Goal: Task Accomplishment & Management: Use online tool/utility

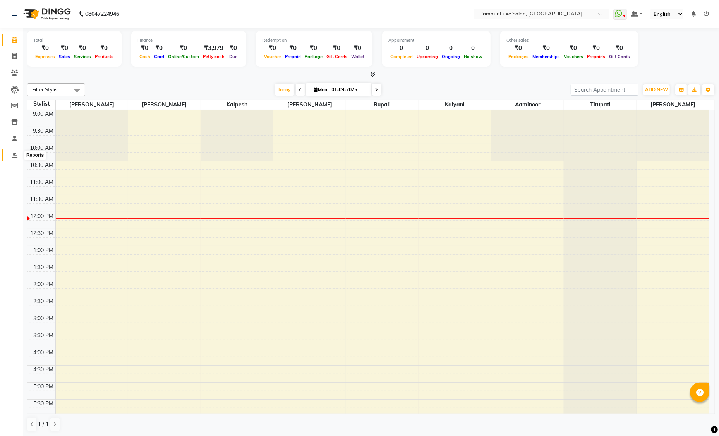
click at [17, 153] on icon at bounding box center [15, 155] width 6 height 6
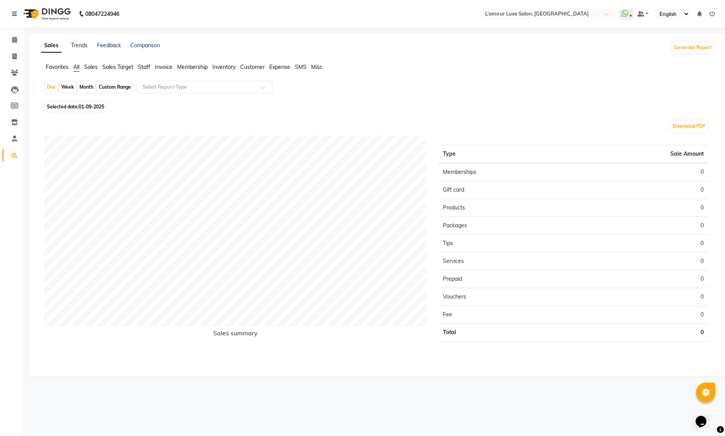
click at [136, 67] on ul "Favorites All Sales Sales Target Staff Invoice Membership Inventory Customer Ex…" at bounding box center [377, 67] width 673 height 9
click at [143, 67] on span "Staff" at bounding box center [144, 67] width 12 height 7
click at [84, 87] on div "Month" at bounding box center [86, 87] width 18 height 11
select select "9"
select select "2025"
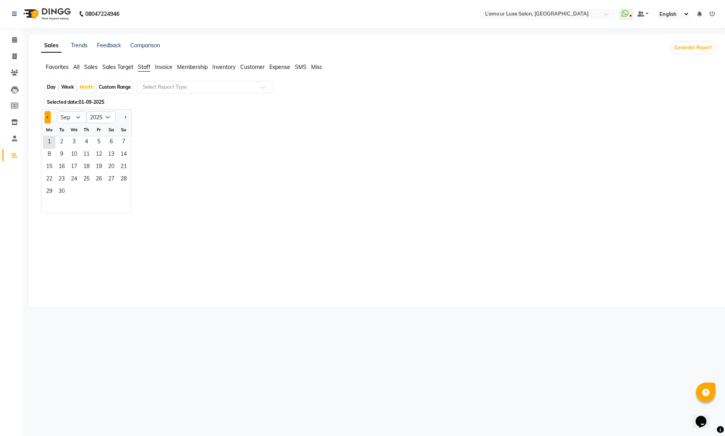
click at [47, 115] on button "Previous month" at bounding box center [48, 117] width 6 height 12
select select "8"
click at [126, 193] on span "31" at bounding box center [123, 192] width 12 height 12
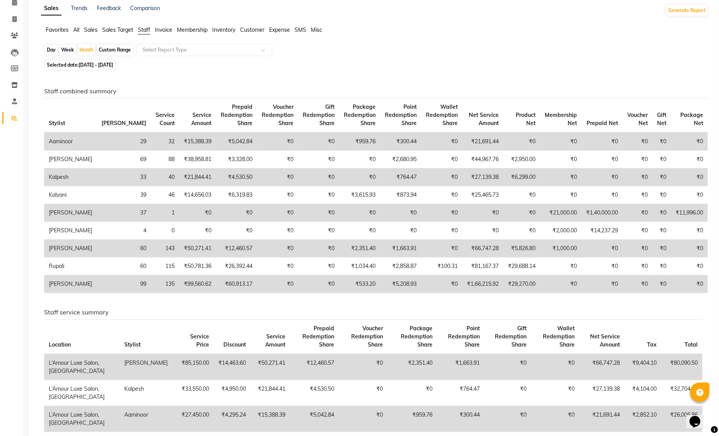
scroll to position [41, 0]
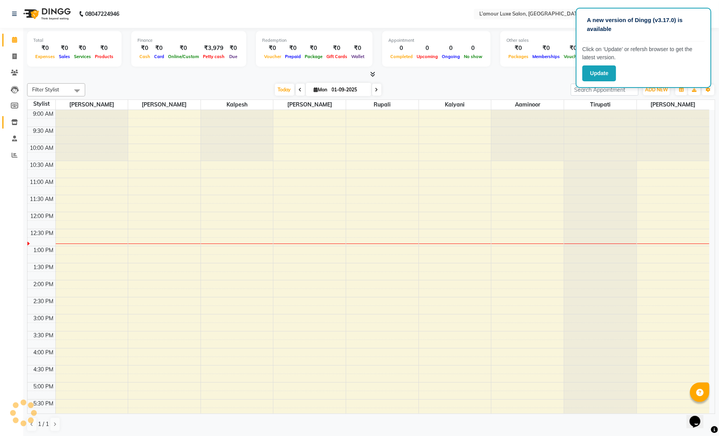
click at [17, 119] on icon at bounding box center [14, 122] width 7 height 6
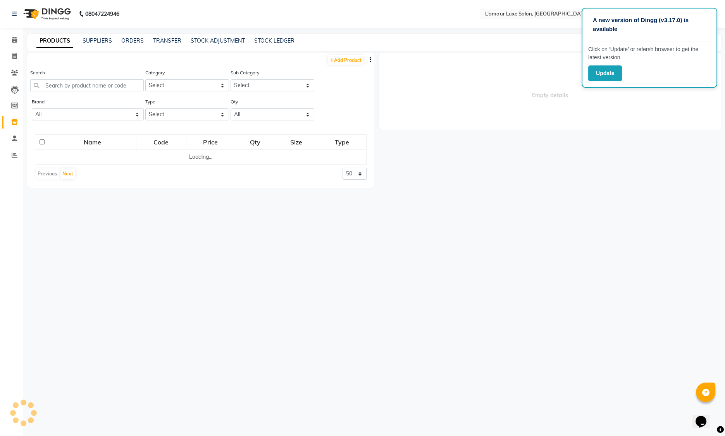
select select
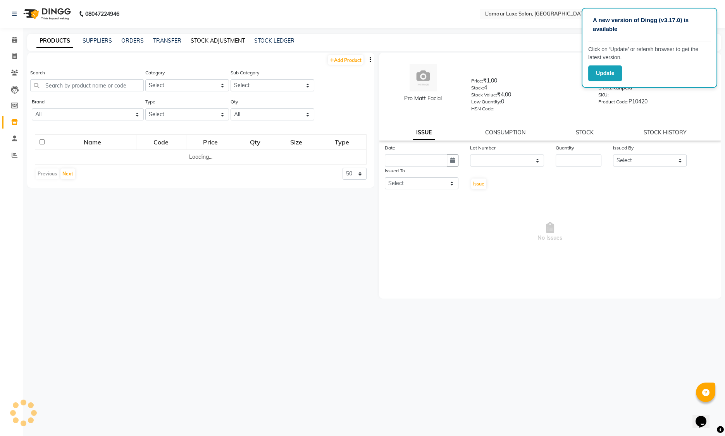
click at [217, 38] on link "STOCK ADJUSTMENT" at bounding box center [218, 40] width 54 height 7
